Goal: Go to known website: Access a specific website the user already knows

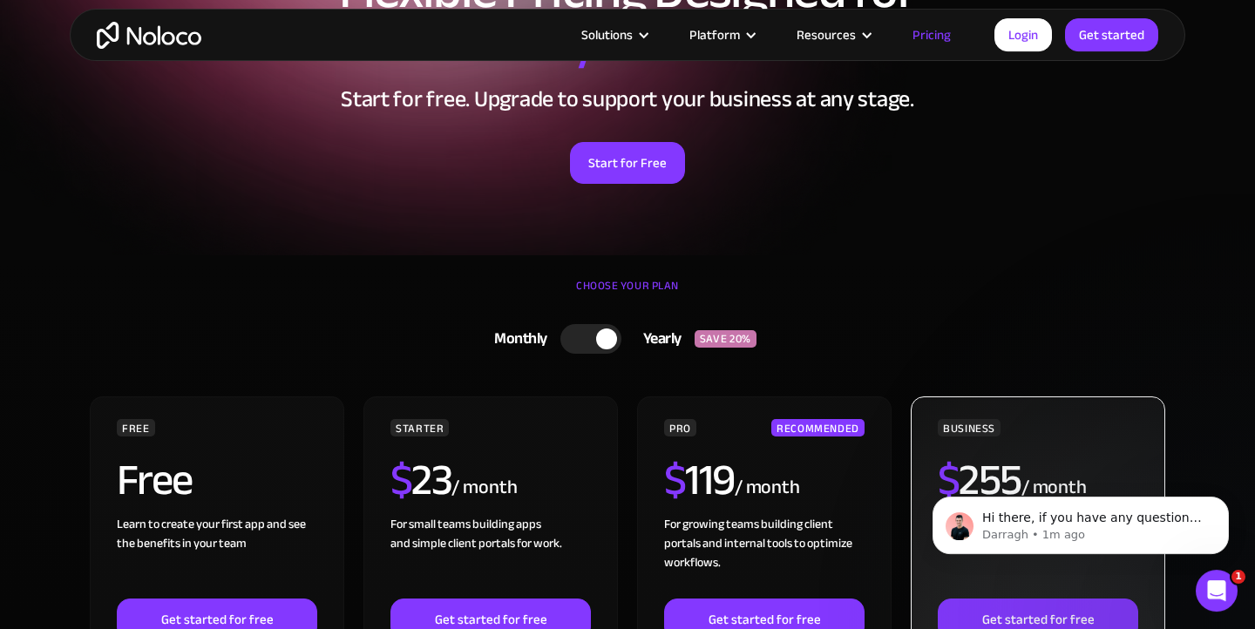
scroll to position [178, 0]
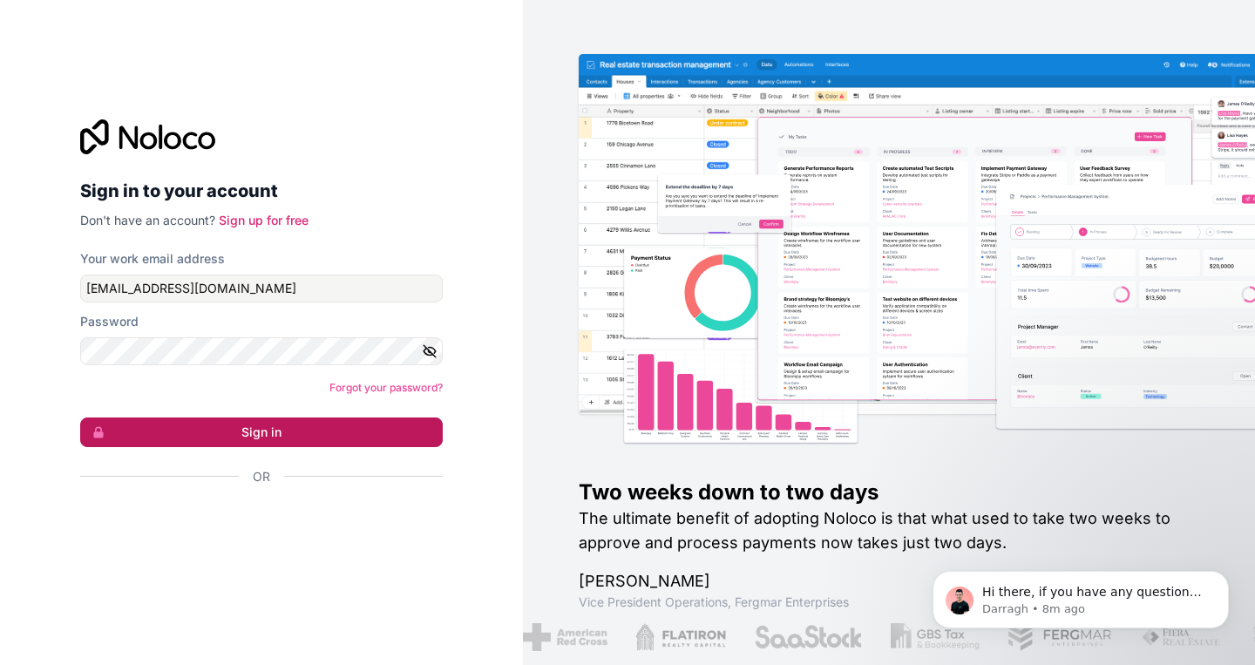
click at [295, 424] on button "Sign in" at bounding box center [261, 432] width 363 height 30
click at [263, 431] on button "Sign in" at bounding box center [261, 432] width 363 height 30
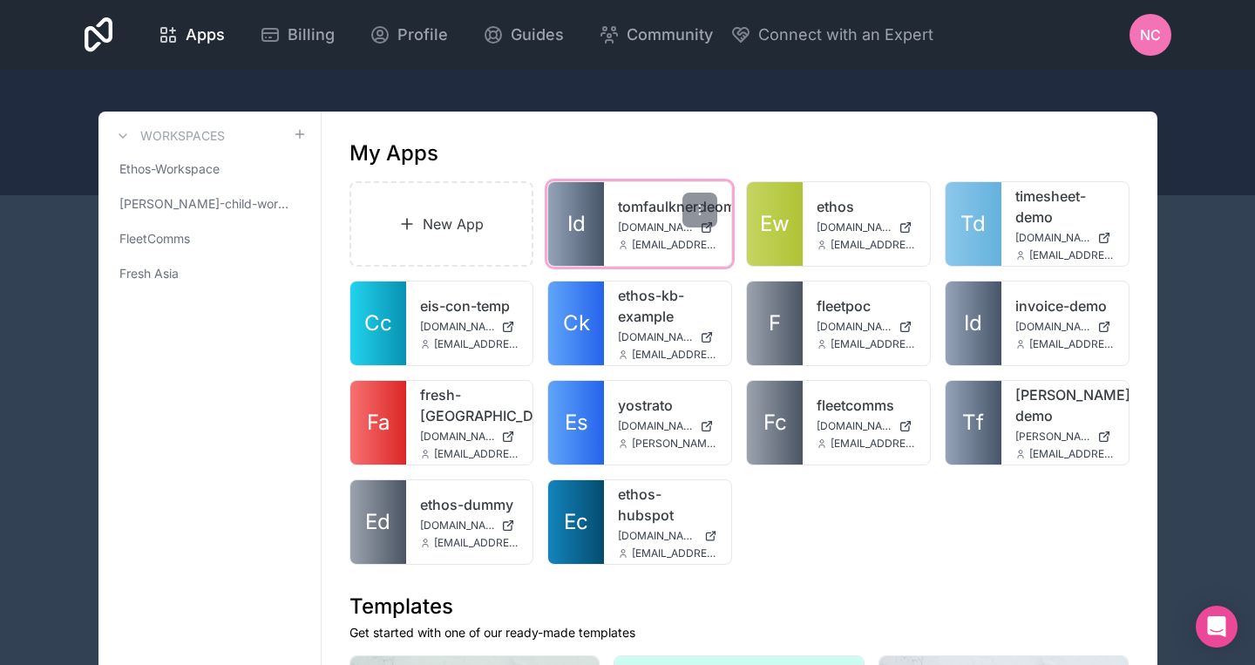
click at [644, 211] on link "tomfaulknerdeom" at bounding box center [667, 206] width 99 height 21
